Goal: Task Accomplishment & Management: Manage account settings

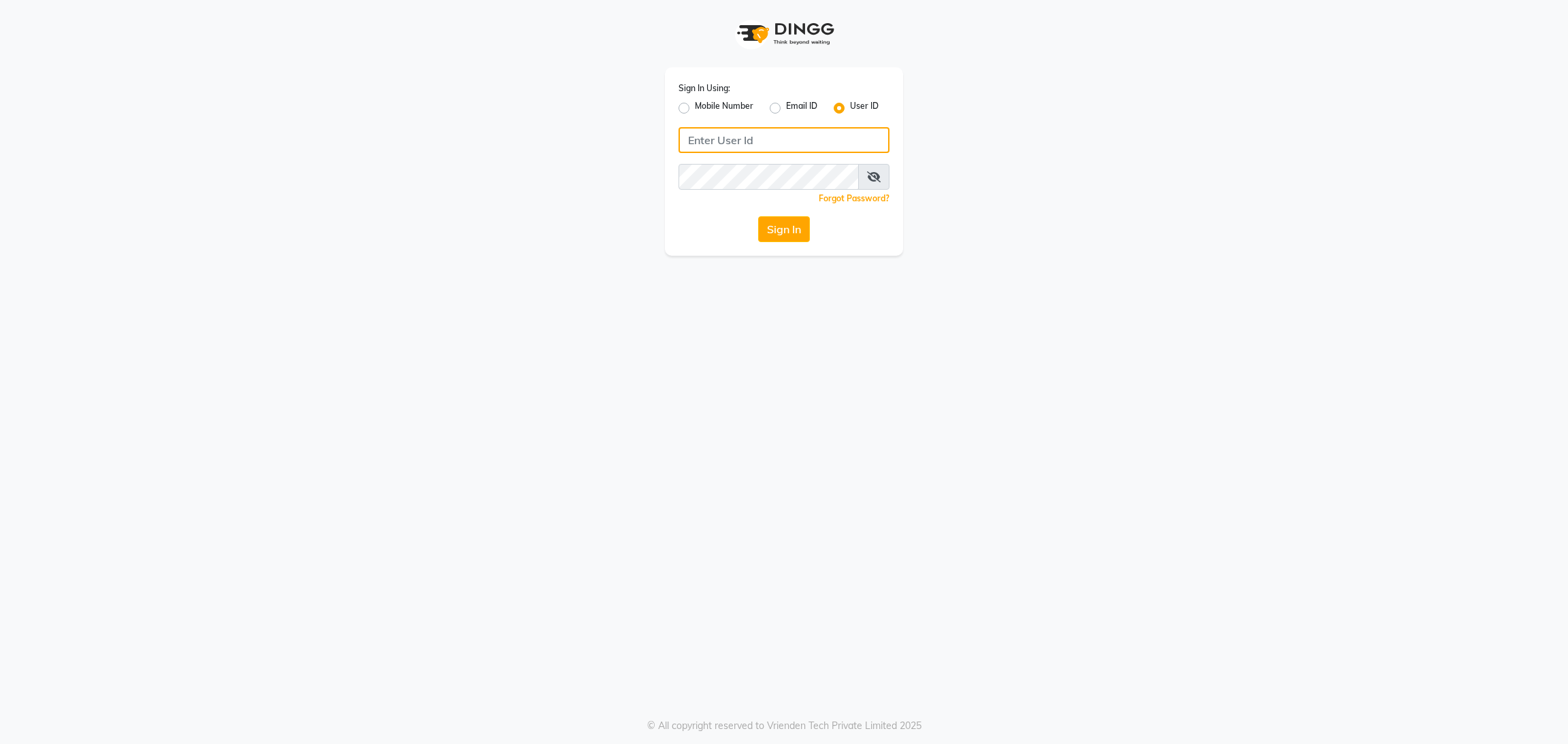
type input "9311217637"
click at [695, 103] on label "Mobile Number" at bounding box center [724, 108] width 59 height 16
click at [695, 103] on input "Mobile Number" at bounding box center [699, 104] width 9 height 9
radio input "true"
radio input "false"
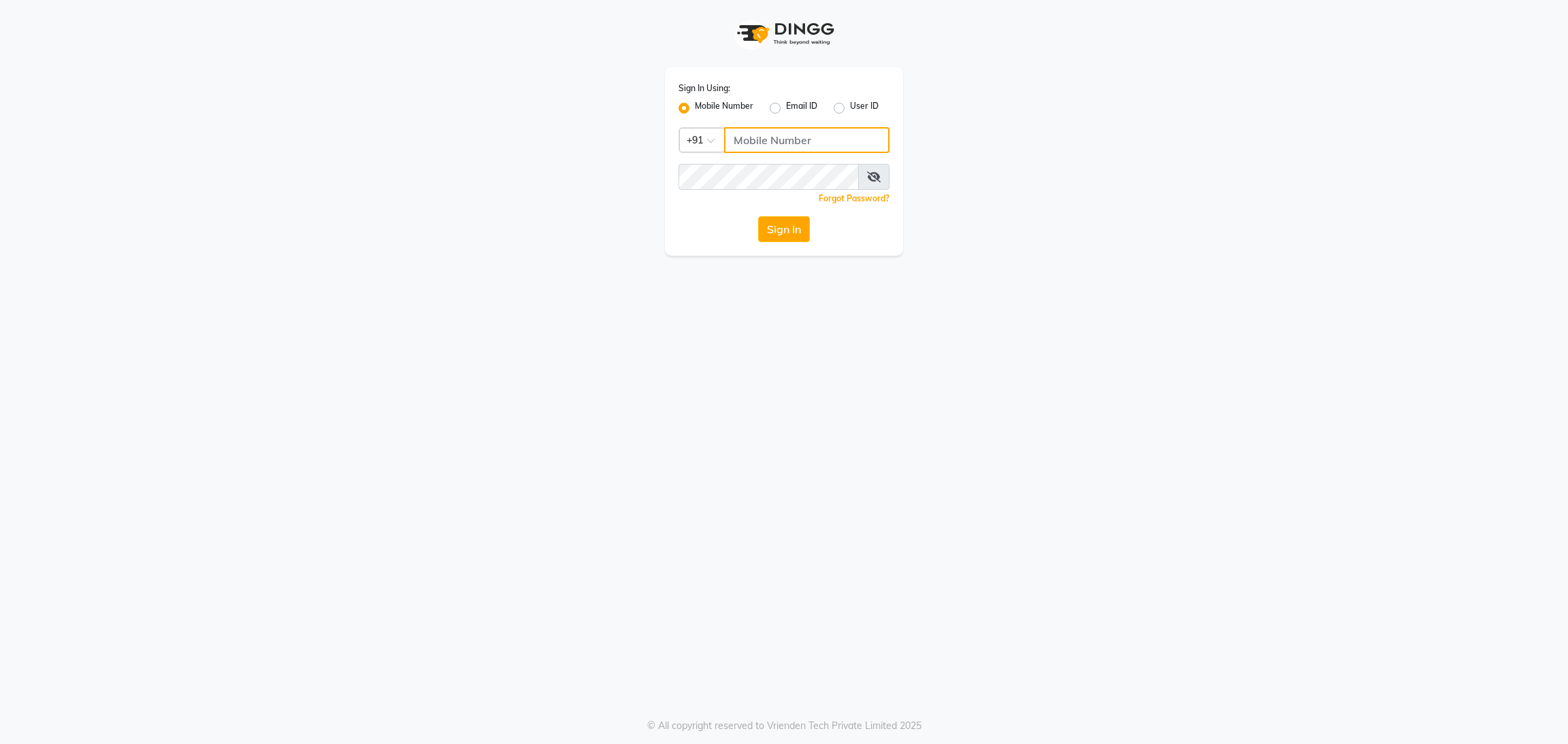
drag, startPoint x: 759, startPoint y: 147, endPoint x: 760, endPoint y: 159, distance: 12.0
click at [759, 147] on input "Username" at bounding box center [806, 140] width 166 height 26
type input "9311217637"
click at [798, 241] on button "Sign In" at bounding box center [784, 229] width 52 height 26
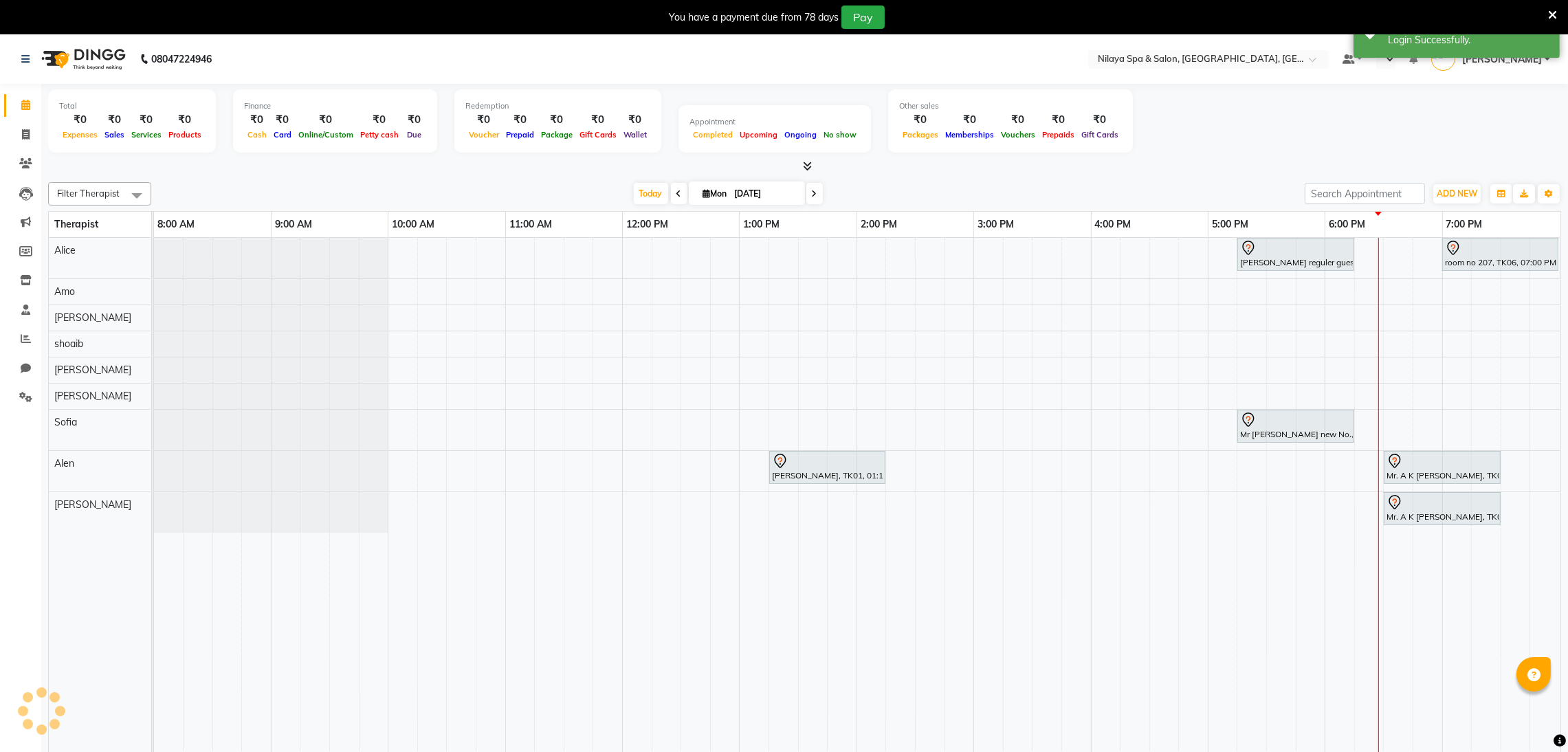
select select "en"
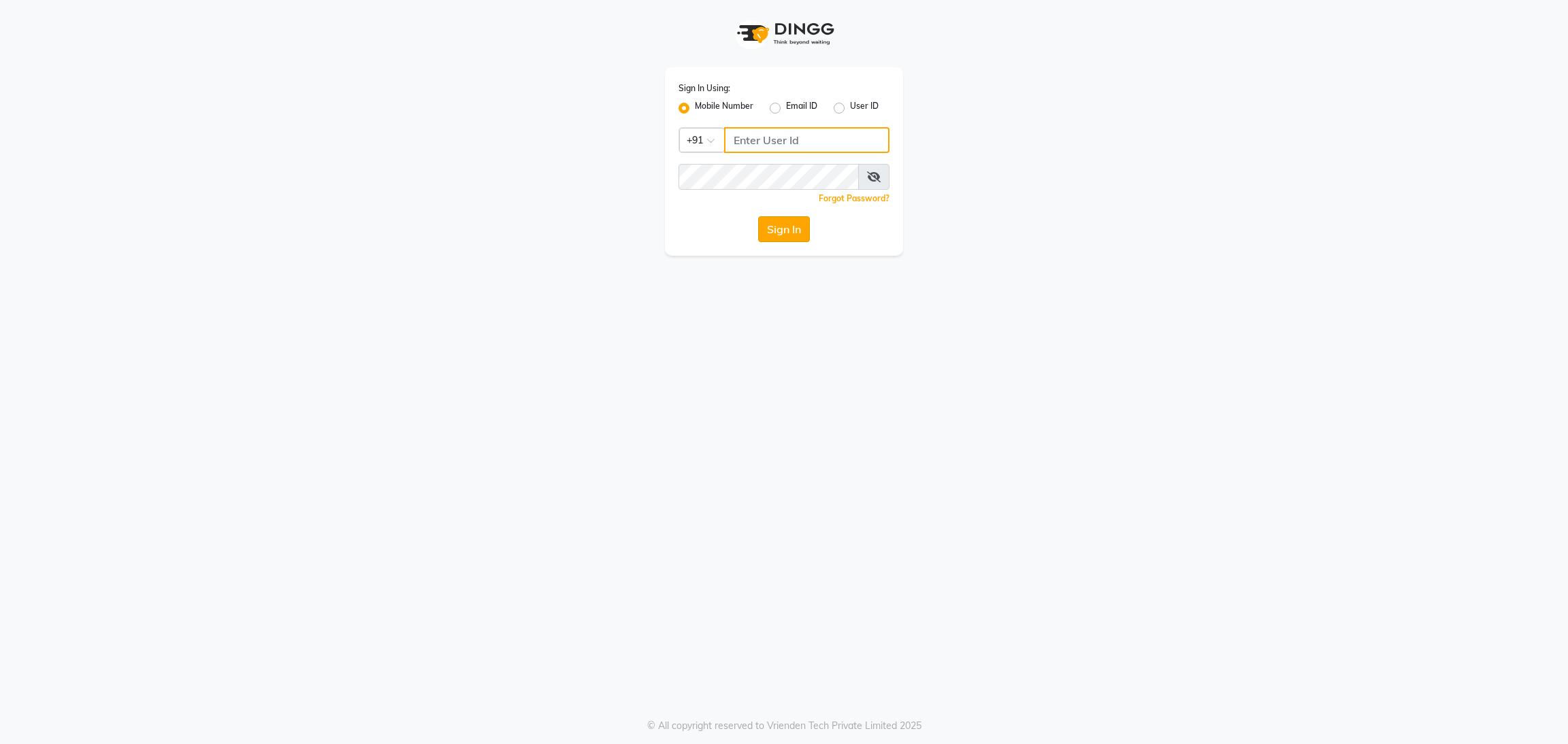
type input "9311217637"
click at [782, 242] on button "Sign In" at bounding box center [784, 229] width 52 height 26
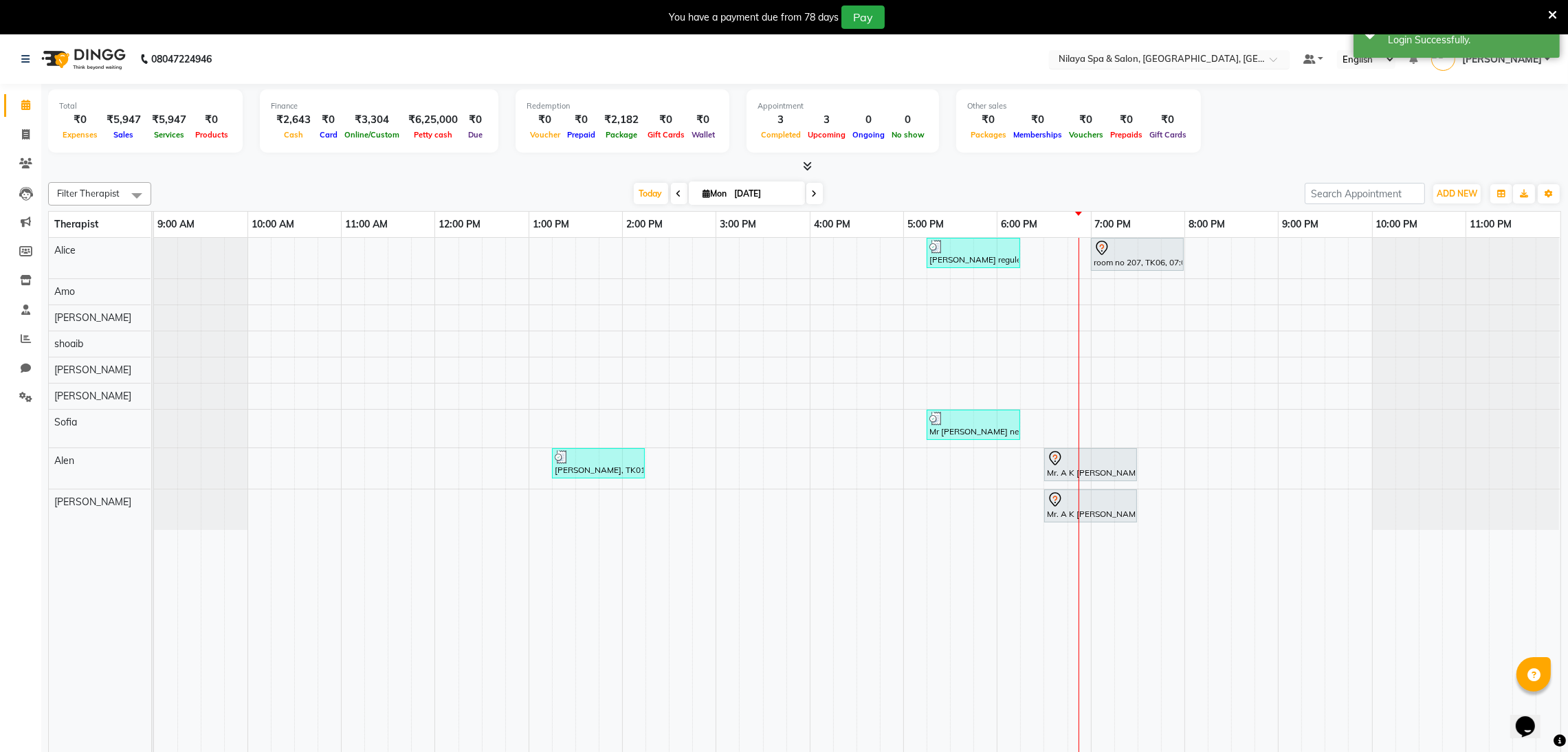
click at [1204, 59] on input "text" at bounding box center [1156, 60] width 200 height 13
click at [1368, 138] on div "Total ₹0 Expenses ₹5,947 Sales ₹5,947 Services ₹0 Products Finance ₹2,643 Cash …" at bounding box center [805, 123] width 1513 height 67
click at [7, 385] on li "Settings" at bounding box center [21, 397] width 41 height 29
click at [19, 398] on icon at bounding box center [25, 397] width 13 height 10
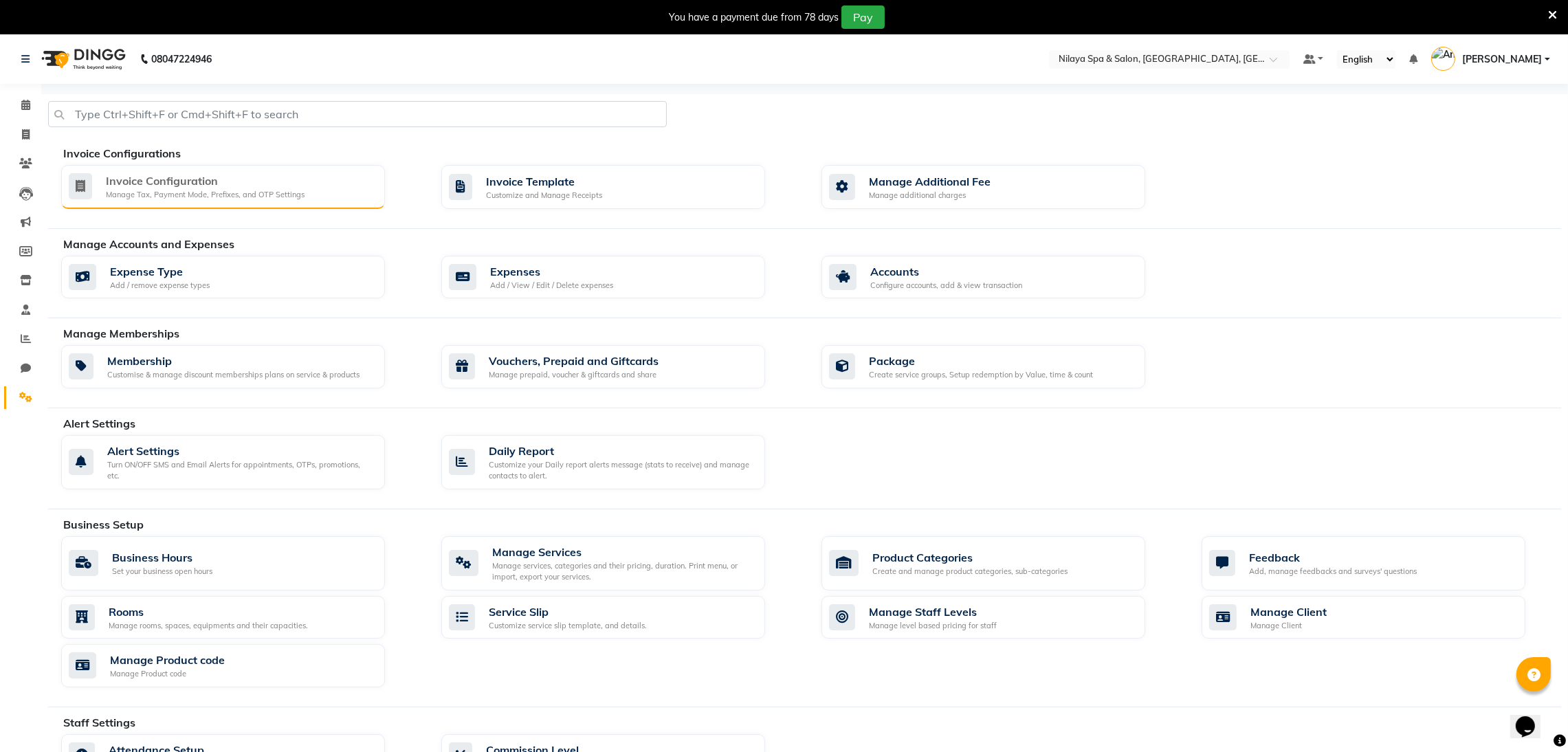
click at [126, 191] on div "Manage Tax, Payment Mode, Prefixes, and OTP Settings" at bounding box center [205, 195] width 199 height 12
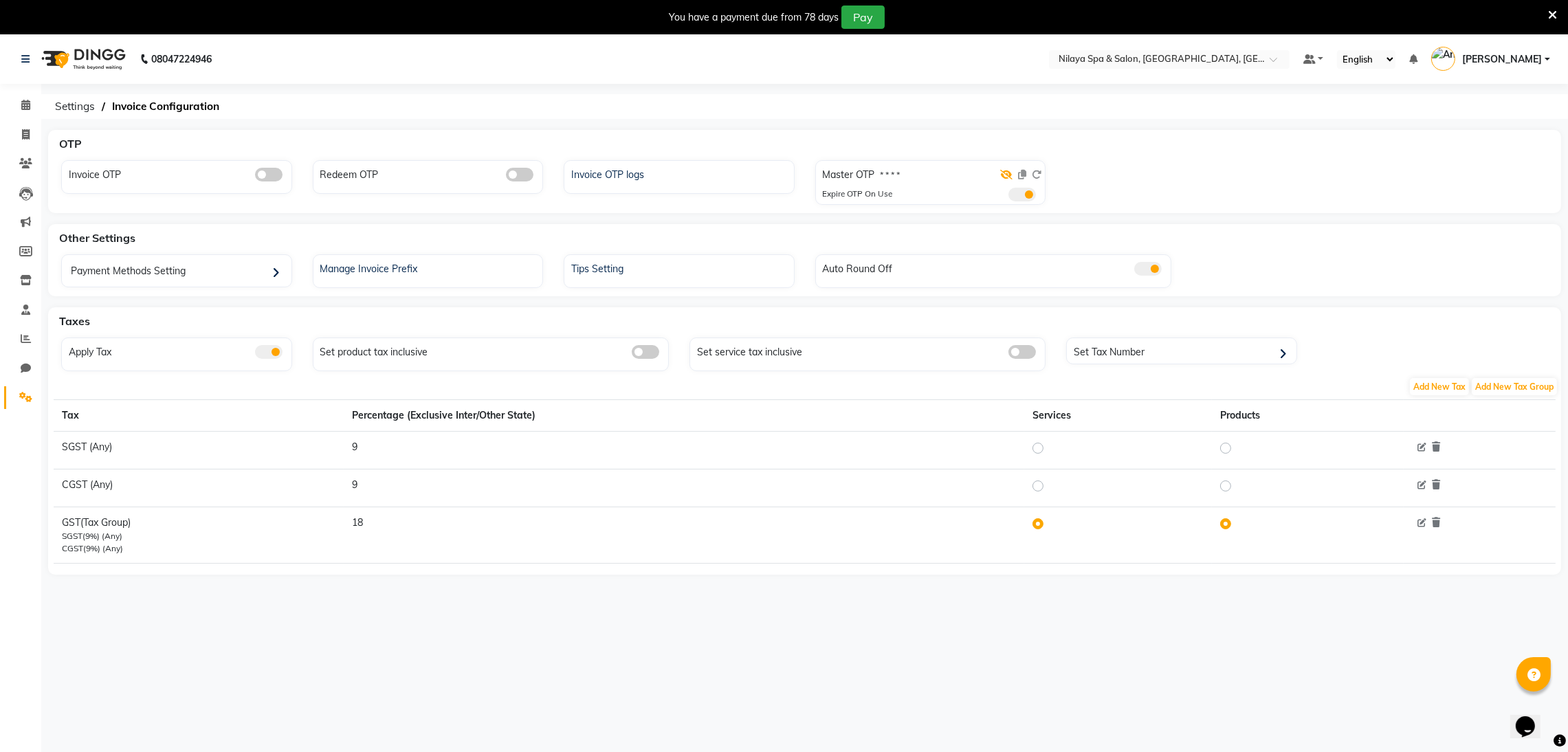
click at [1004, 174] on icon at bounding box center [1007, 174] width 13 height 10
click at [1033, 174] on icon at bounding box center [1037, 174] width 10 height 10
click at [269, 174] on span at bounding box center [269, 174] width 28 height 13
click at [255, 177] on input "checkbox" at bounding box center [255, 177] width 0 height 0
click at [497, 173] on div "Redeem OTP" at bounding box center [430, 173] width 227 height 18
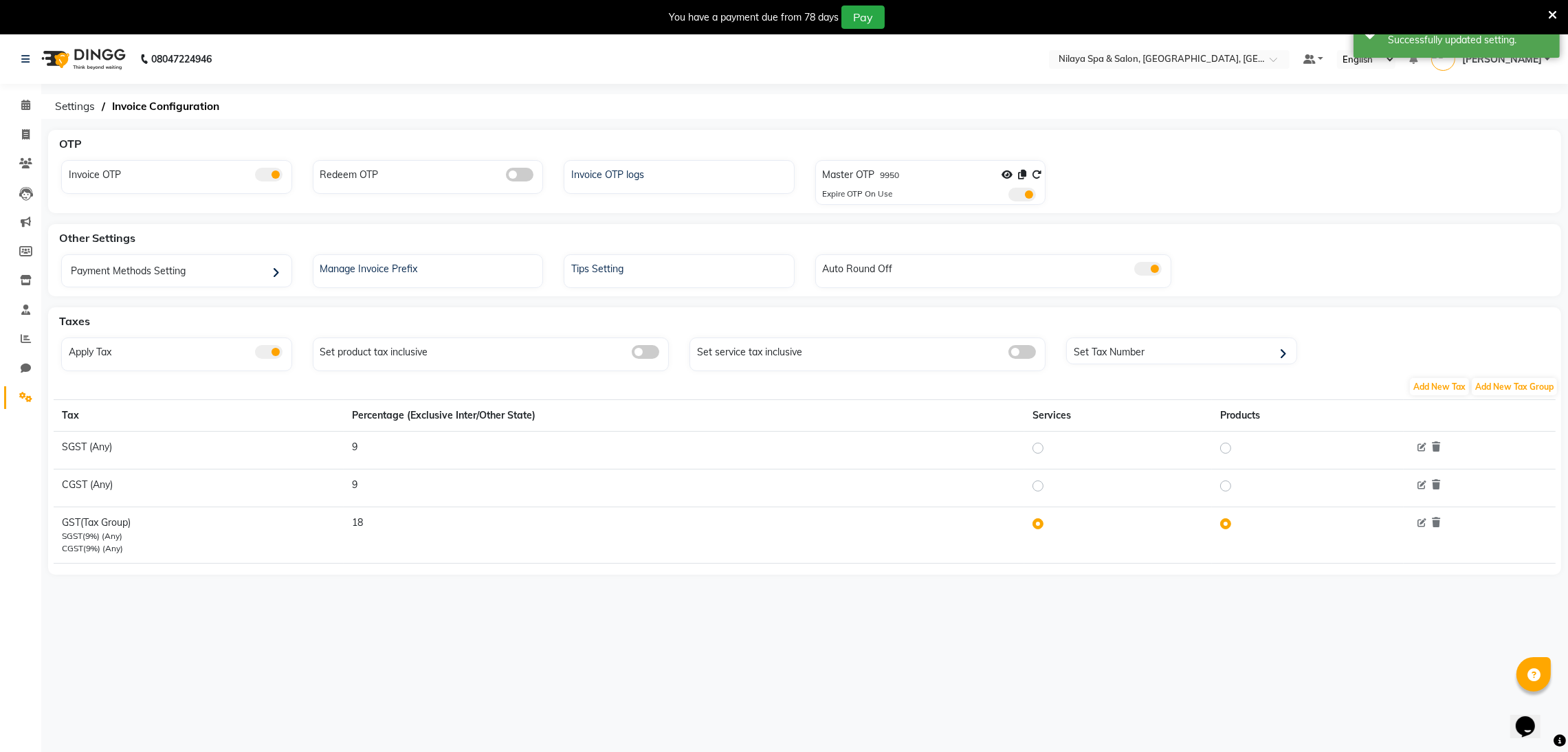
click at [519, 174] on span at bounding box center [520, 174] width 28 height 13
click at [506, 177] on input "checkbox" at bounding box center [506, 177] width 0 height 0
click at [593, 170] on div "Invoice OTP logs" at bounding box center [681, 173] width 227 height 18
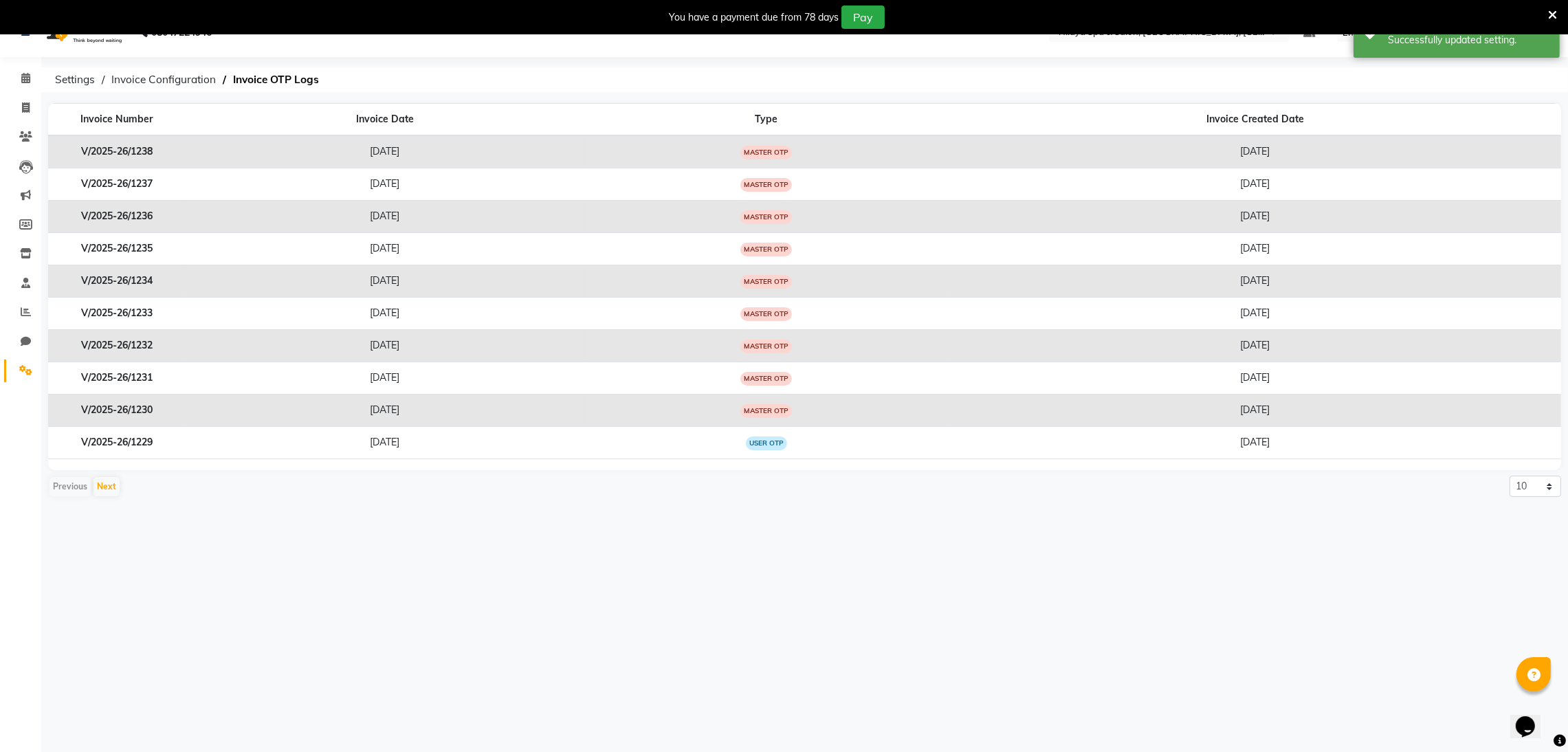
scroll to position [34, 0]
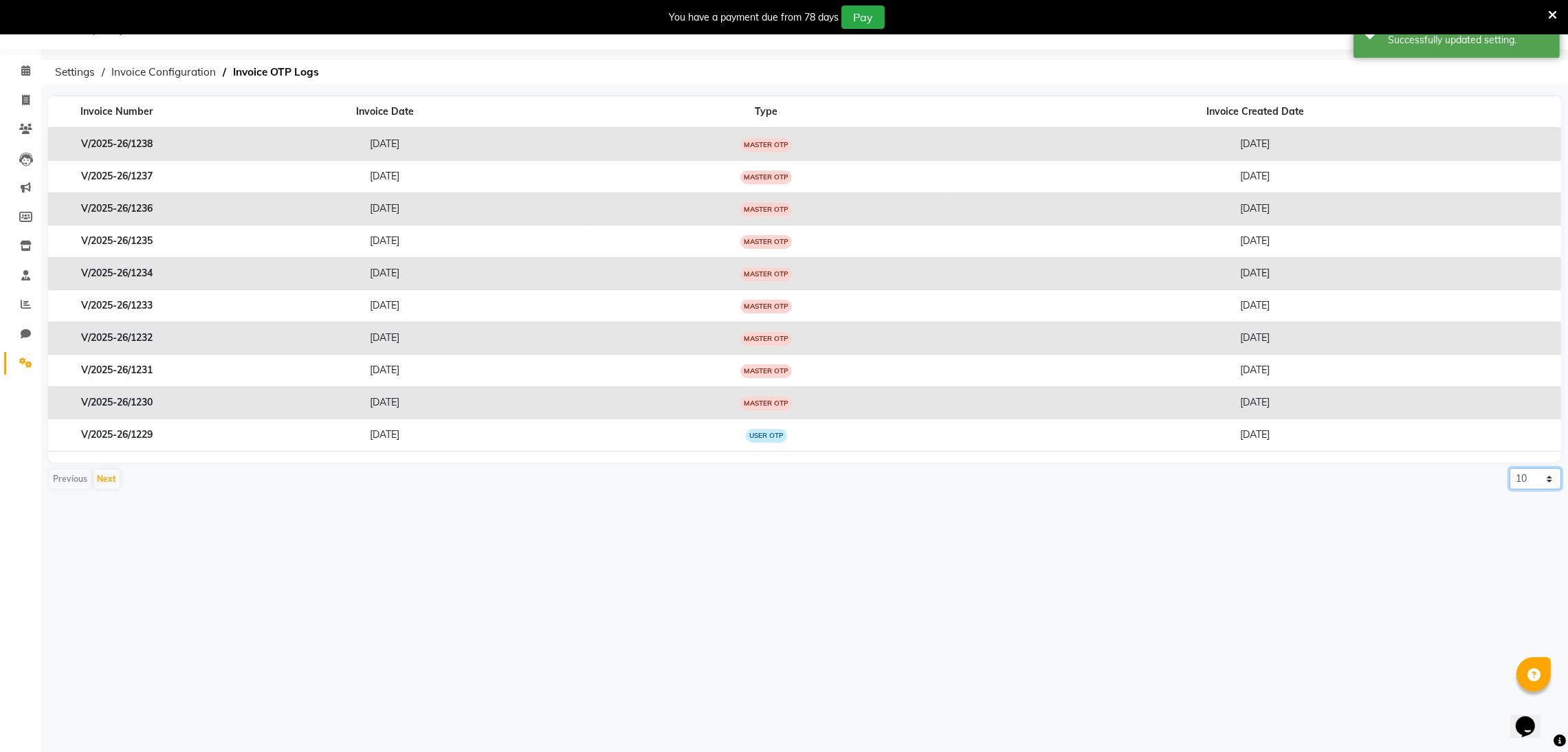
click at [1538, 480] on select "10 20 50 100" at bounding box center [1536, 479] width 52 height 21
select select "50"
click at [1510, 470] on select "10 20 50 100" at bounding box center [1536, 479] width 52 height 21
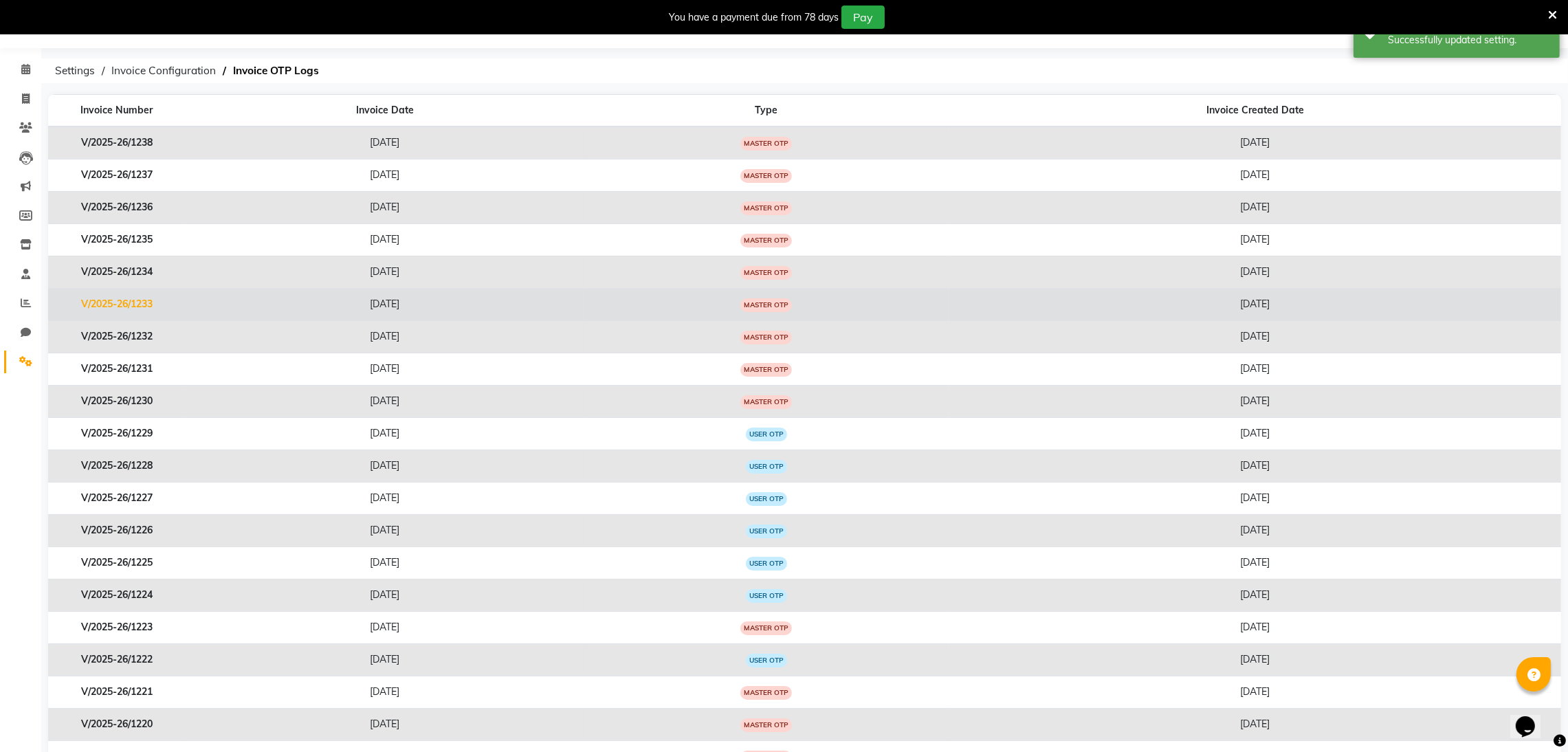
scroll to position [0, 0]
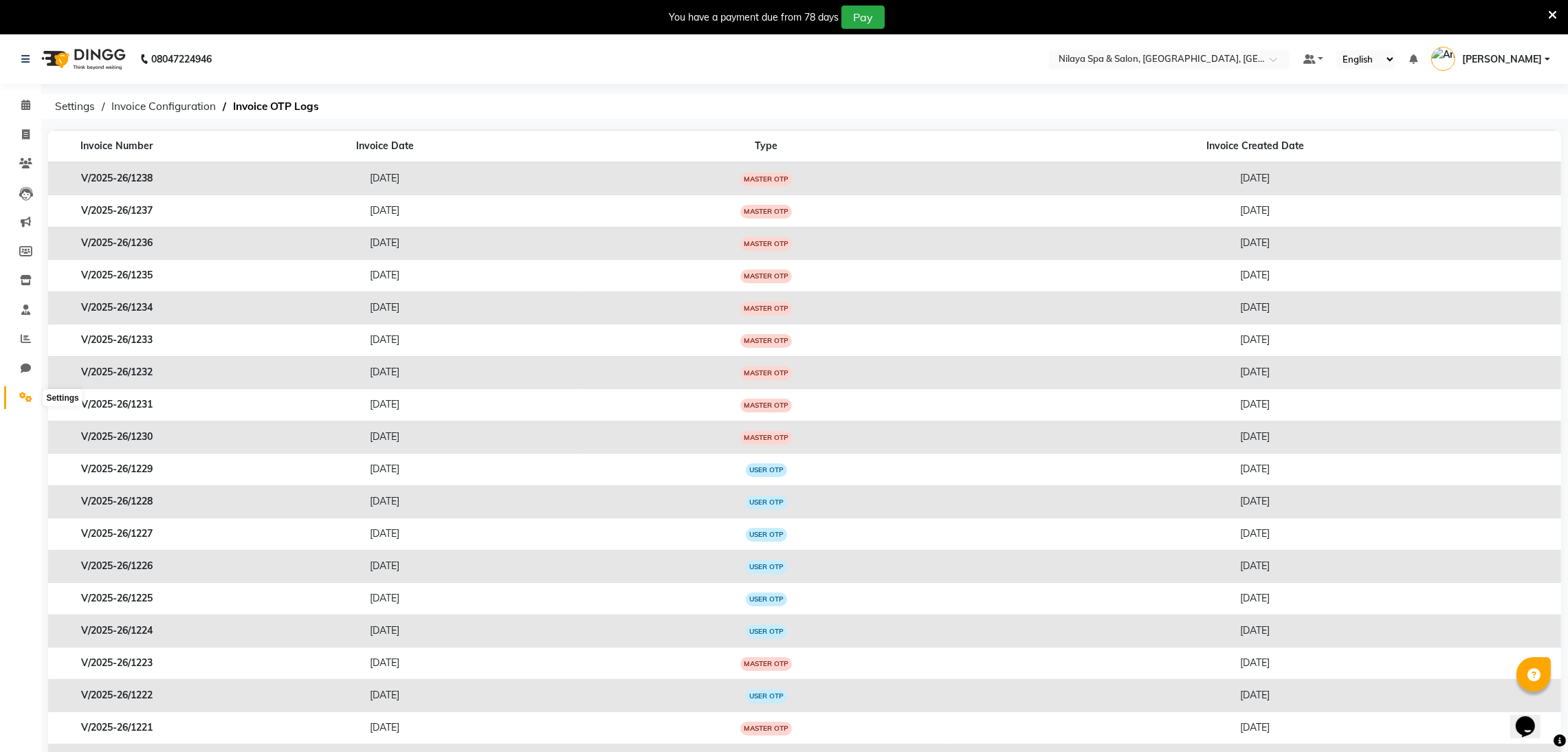
click at [31, 399] on icon at bounding box center [25, 397] width 13 height 10
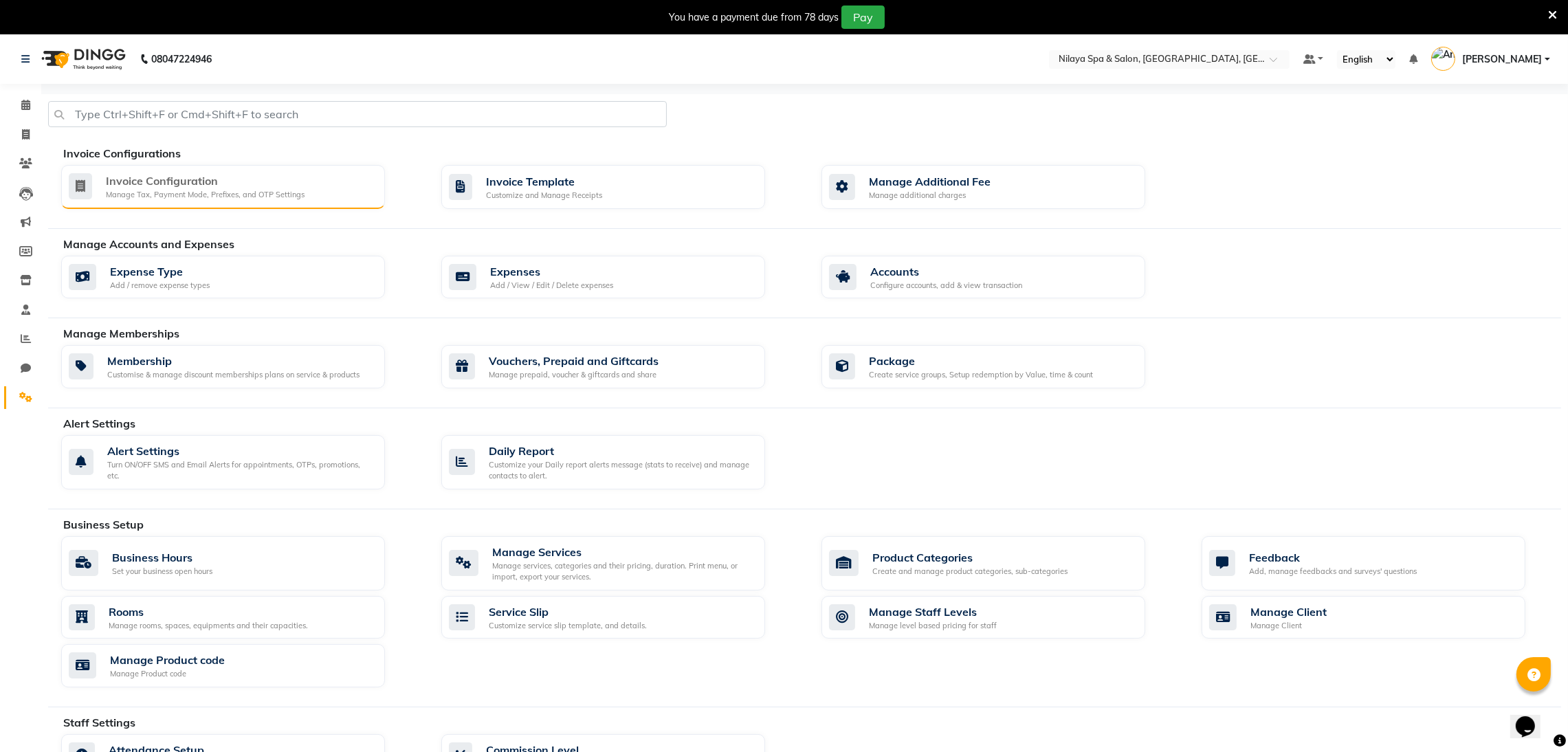
click at [304, 174] on div "Invoice Configuration Manage Tax, Payment Mode, Prefixes, and OTP Settings" at bounding box center [221, 187] width 305 height 29
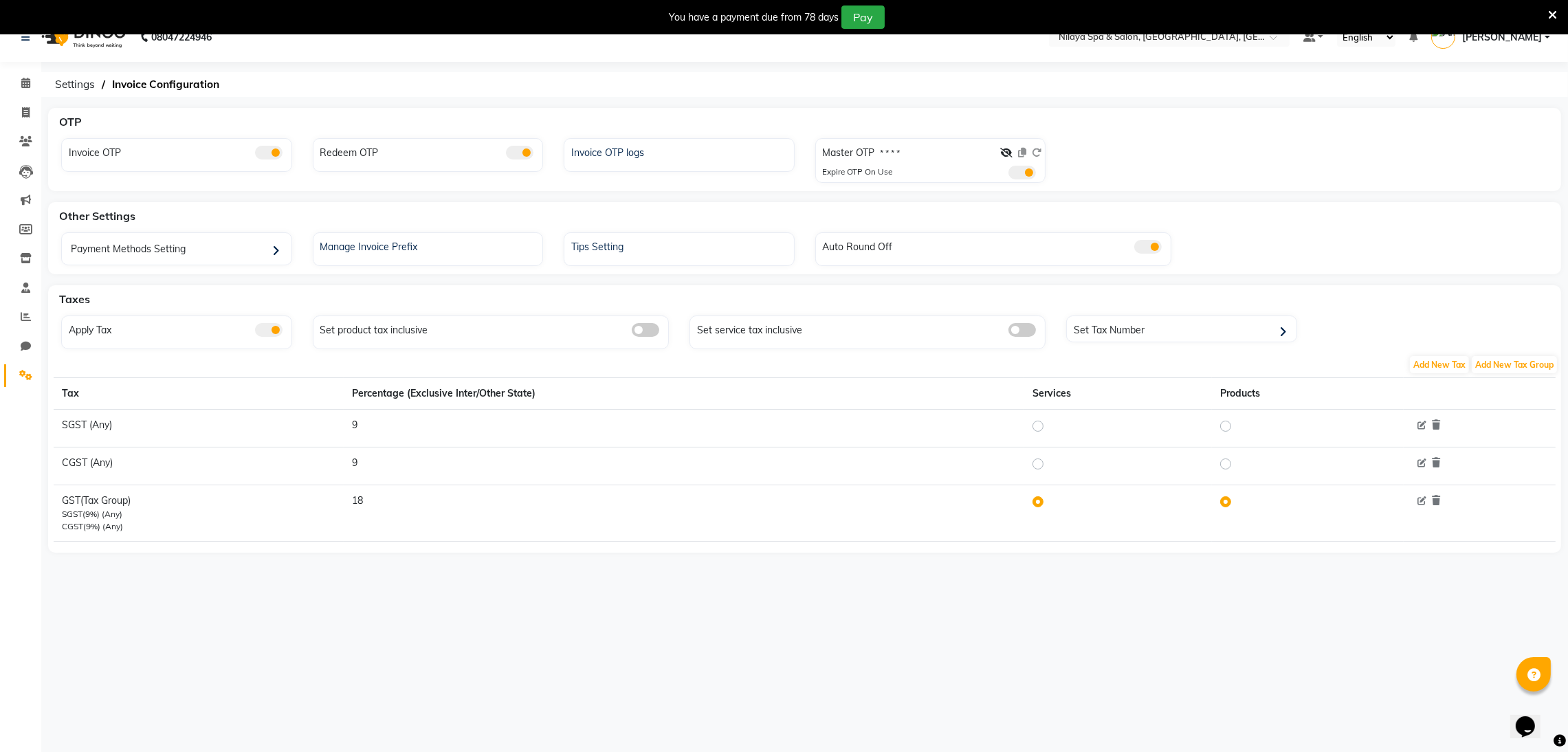
scroll to position [34, 0]
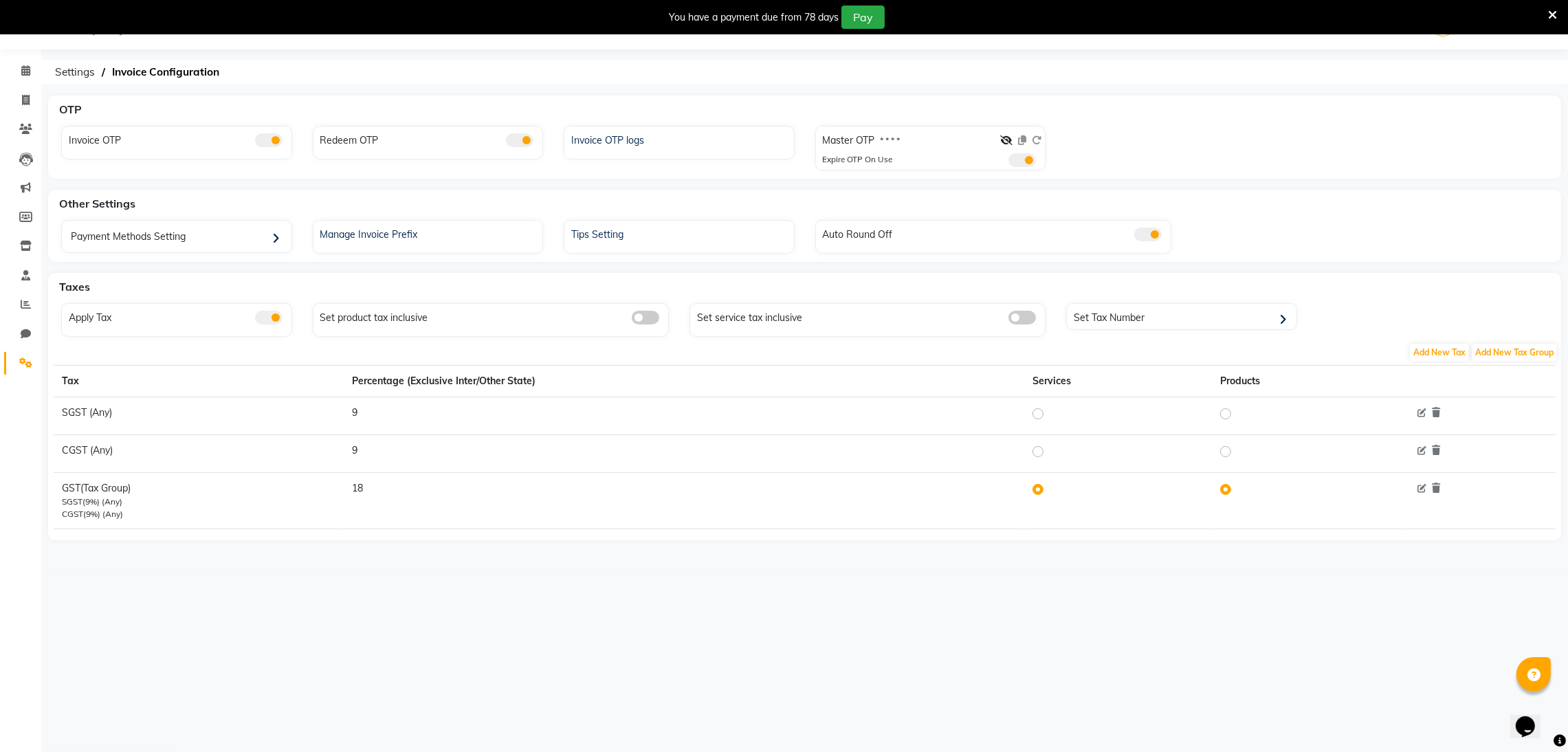
click at [889, 144] on label "* * * *" at bounding box center [891, 141] width 20 height 13
click at [274, 134] on span at bounding box center [269, 139] width 28 height 13
click at [255, 143] on input "checkbox" at bounding box center [255, 143] width 0 height 0
click at [513, 138] on span at bounding box center [520, 139] width 28 height 13
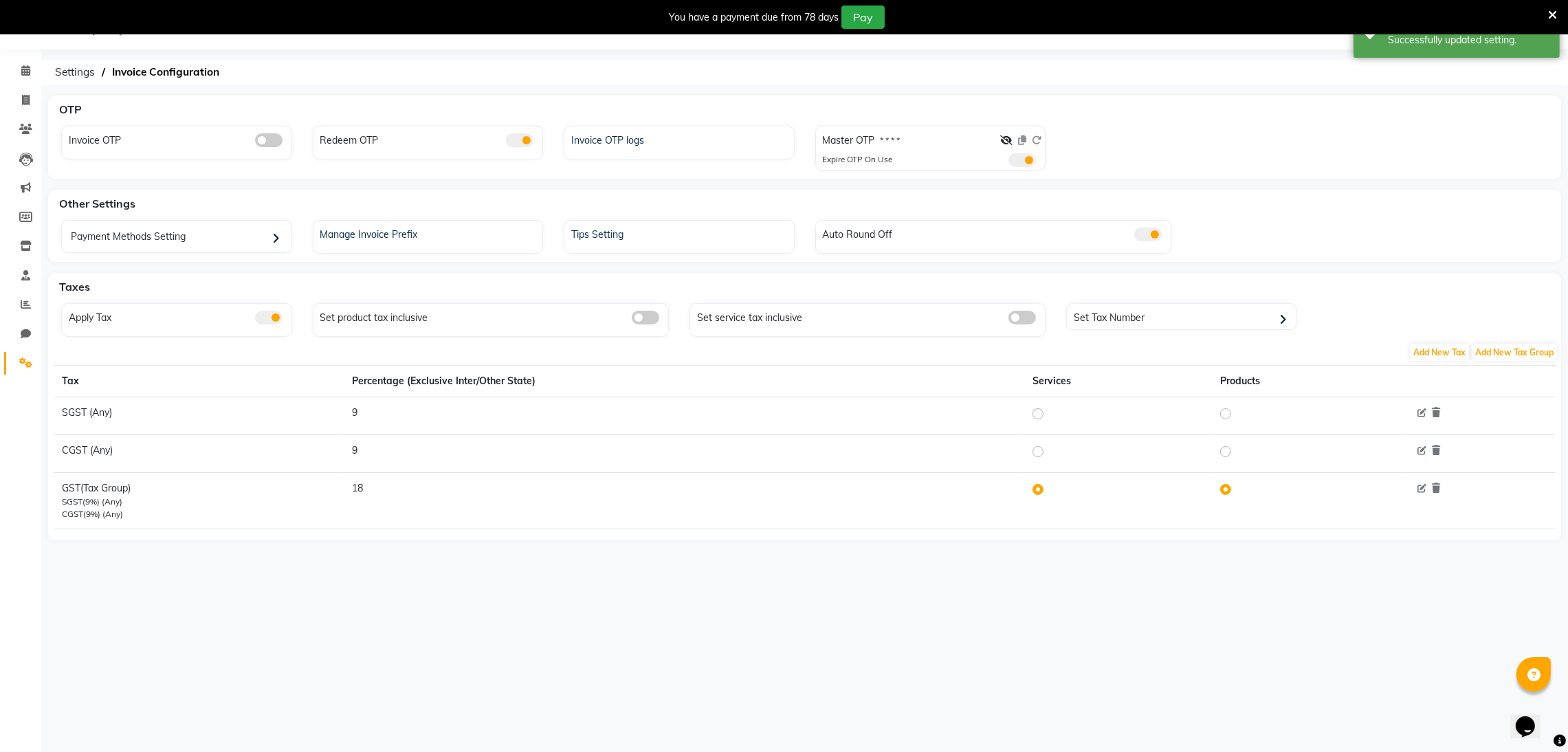
click at [506, 143] on input "checkbox" at bounding box center [506, 143] width 0 height 0
click at [0, 242] on li "Inventory" at bounding box center [21, 246] width 41 height 29
click at [48, 365] on div "Taxes Apply Tax Set product tax inclusive Set service tax inclusive Set Tax Num…" at bounding box center [805, 407] width 1513 height 268
click at [32, 367] on span at bounding box center [25, 364] width 24 height 16
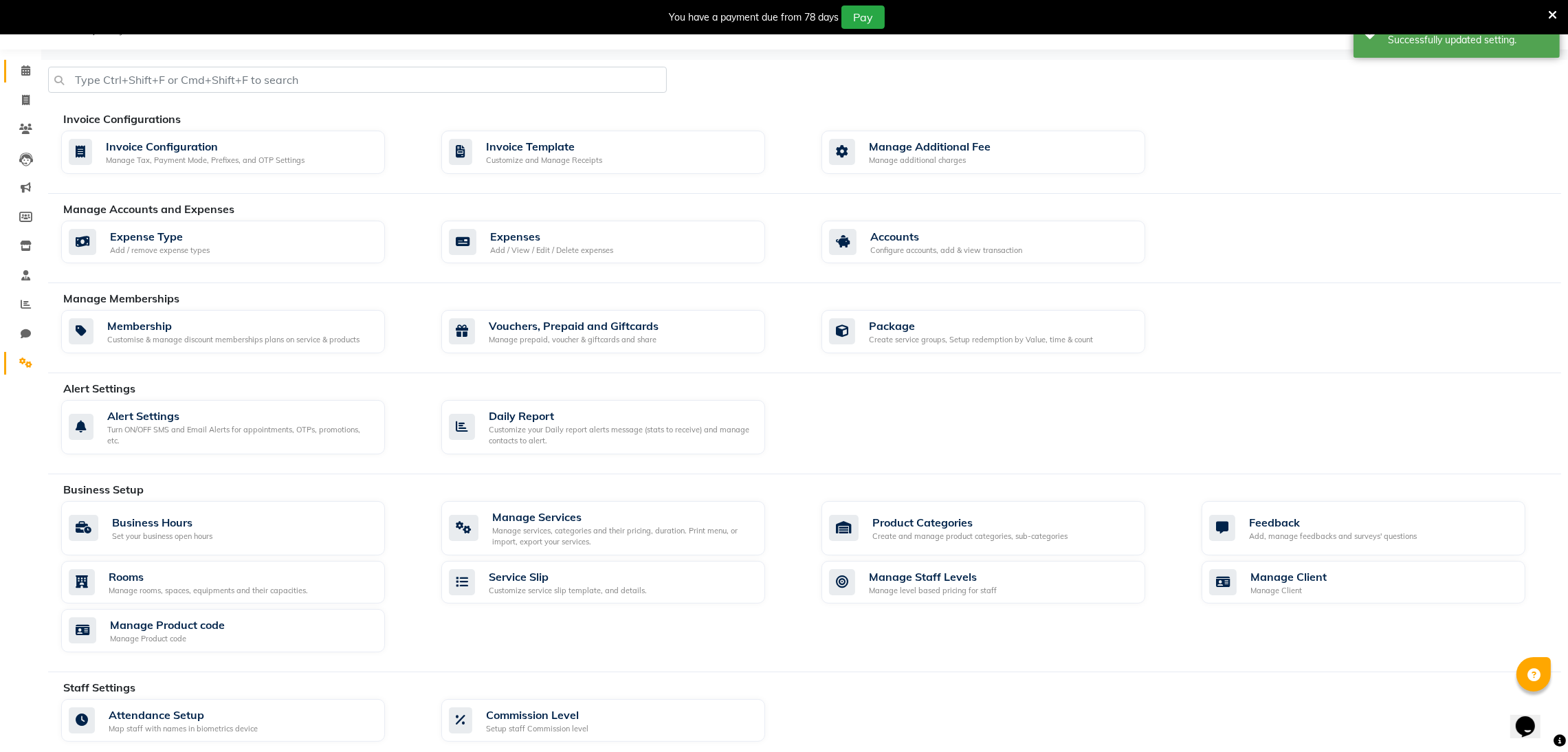
click at [19, 59] on link "Calendar" at bounding box center [21, 71] width 33 height 23
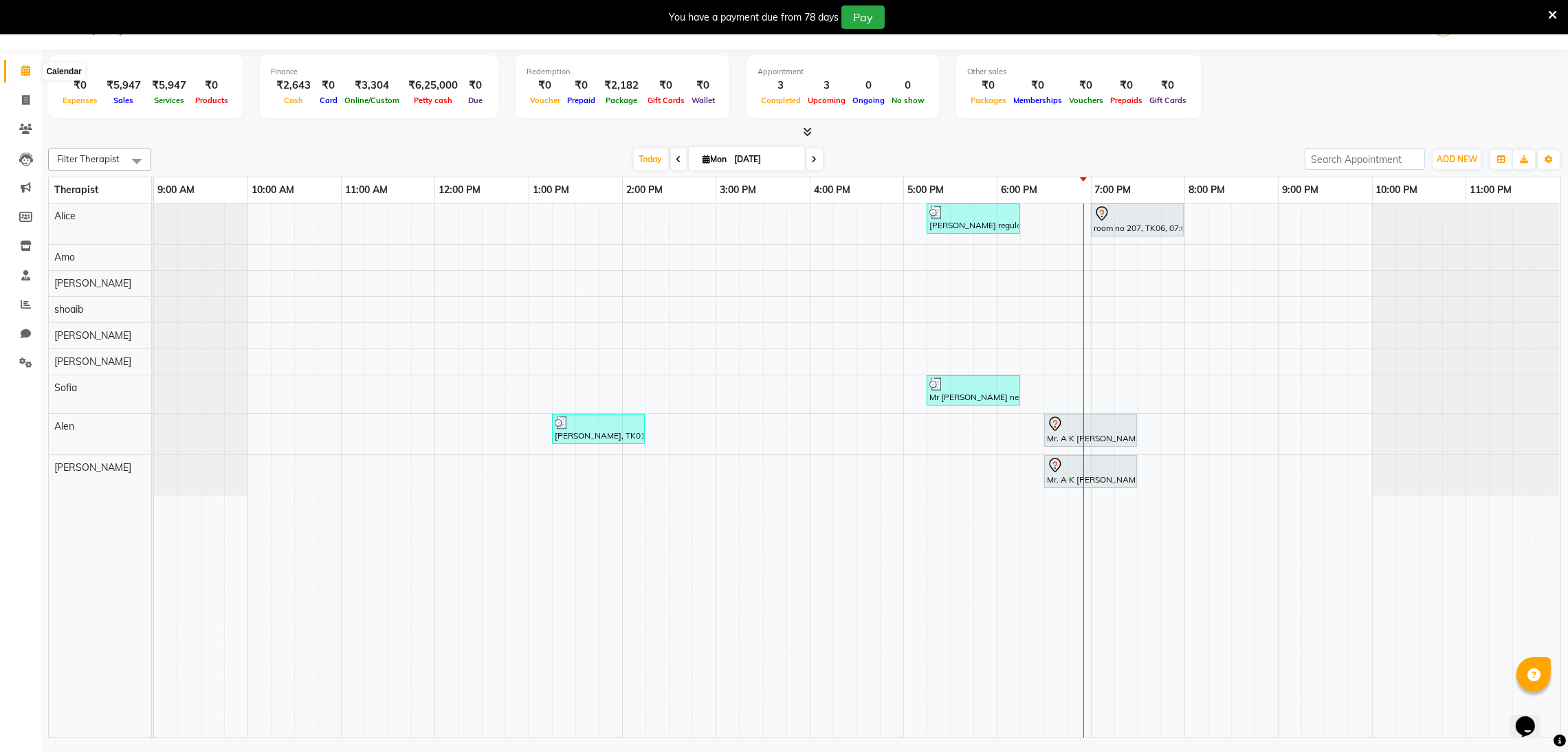
click at [25, 70] on icon at bounding box center [25, 70] width 9 height 10
click at [19, 66] on span at bounding box center [25, 71] width 24 height 16
click at [18, 63] on span at bounding box center [25, 71] width 24 height 16
click at [13, 63] on span at bounding box center [25, 71] width 24 height 16
